Goal: Navigation & Orientation: Find specific page/section

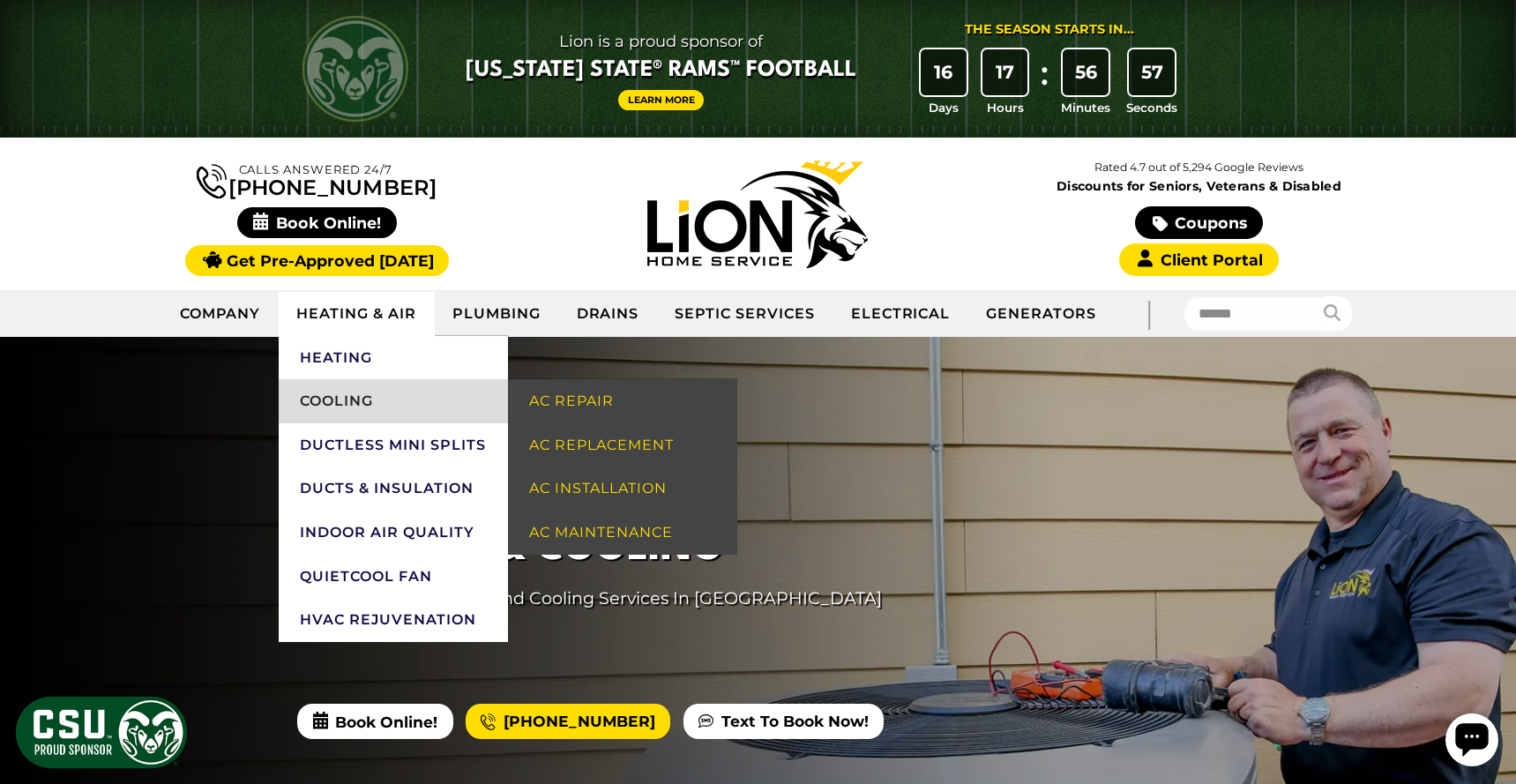
click at [359, 411] on link "Cooling" at bounding box center [393, 401] width 230 height 44
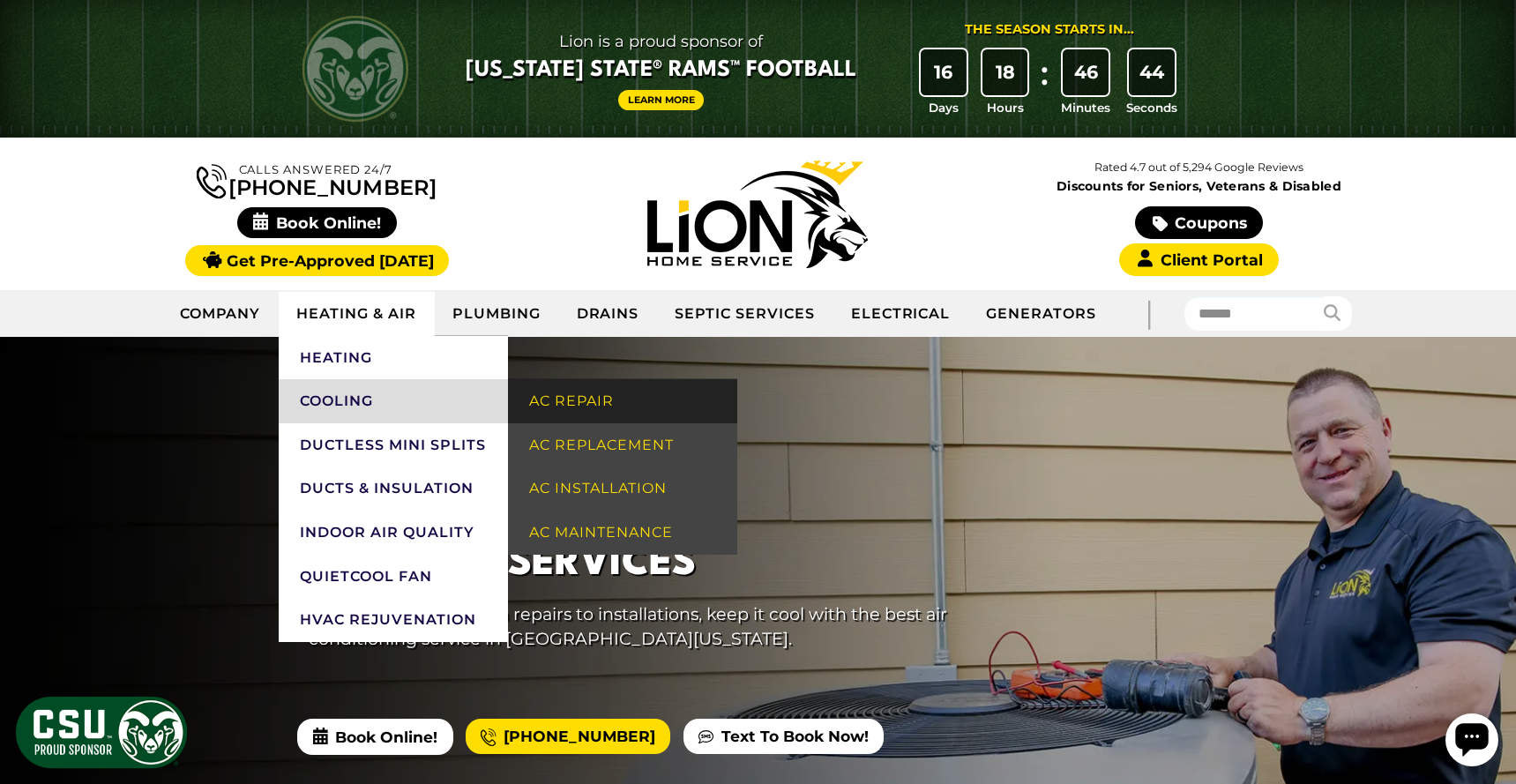
click at [575, 409] on link "AC Repair" at bounding box center [622, 401] width 230 height 44
